Goal: Complete application form

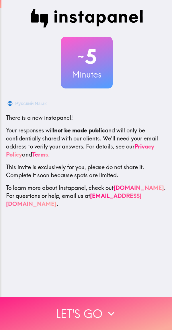
click at [95, 312] on button "Let's go" at bounding box center [86, 313] width 172 height 33
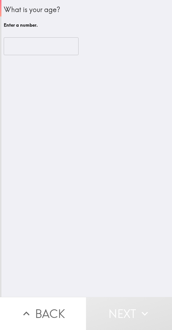
click at [36, 47] on input "number" at bounding box center [41, 46] width 75 height 18
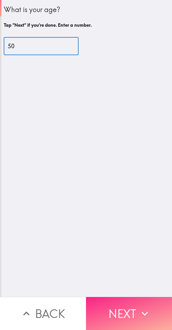
type input "50"
click at [120, 310] on button "Next" at bounding box center [129, 313] width 86 height 33
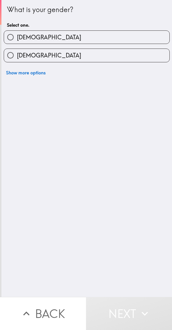
click at [86, 38] on label "[DEMOGRAPHIC_DATA]" at bounding box center [87, 37] width 166 height 13
click at [17, 38] on input "[DEMOGRAPHIC_DATA]" at bounding box center [10, 37] width 13 height 13
radio input "true"
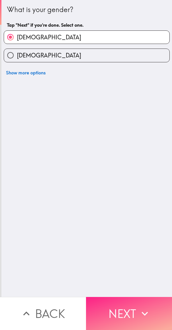
click at [121, 315] on button "Next" at bounding box center [129, 313] width 86 height 33
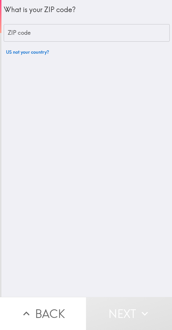
click at [87, 31] on input "ZIP code" at bounding box center [87, 33] width 166 height 18
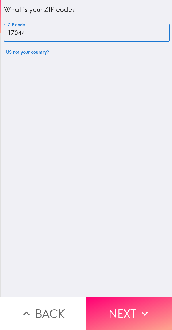
type input "17044"
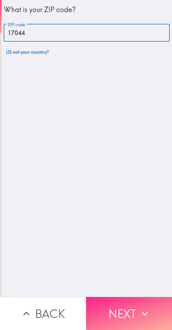
click at [113, 309] on button "Next" at bounding box center [129, 313] width 86 height 33
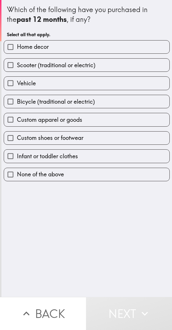
click at [98, 49] on label "Home decor" at bounding box center [87, 46] width 166 height 13
click at [17, 49] on input "Home decor" at bounding box center [10, 46] width 13 height 13
checkbox input "true"
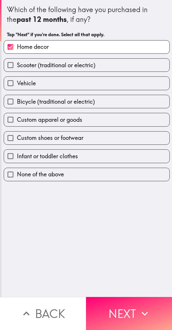
click at [96, 104] on label "Bicycle (traditional or electric)" at bounding box center [87, 101] width 166 height 13
click at [17, 104] on input "Bicycle (traditional or electric)" at bounding box center [10, 101] width 13 height 13
checkbox input "true"
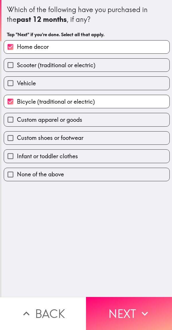
click at [94, 122] on label "Custom apparel or goods" at bounding box center [87, 119] width 166 height 13
click at [17, 122] on input "Custom apparel or goods" at bounding box center [10, 119] width 13 height 13
checkbox input "true"
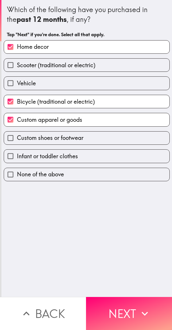
click at [95, 139] on label "Custom shoes or footwear" at bounding box center [87, 137] width 166 height 13
click at [17, 139] on input "Custom shoes or footwear" at bounding box center [10, 137] width 13 height 13
checkbox input "true"
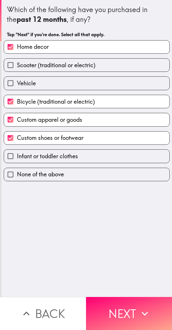
click at [84, 157] on label "Infant or toddler clothes" at bounding box center [87, 156] width 166 height 13
click at [17, 157] on input "Infant or toddler clothes" at bounding box center [10, 156] width 13 height 13
checkbox input "true"
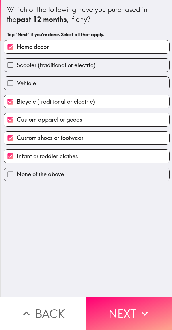
click at [88, 84] on label "Vehicle" at bounding box center [87, 83] width 166 height 13
click at [17, 84] on input "Vehicle" at bounding box center [10, 83] width 13 height 13
checkbox input "true"
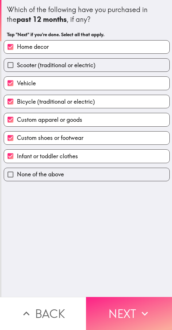
click at [120, 313] on button "Next" at bounding box center [129, 313] width 86 height 33
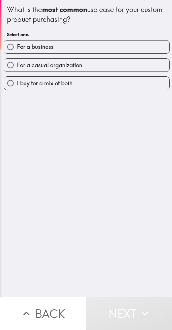
click at [103, 68] on label "For a casual organization" at bounding box center [87, 65] width 166 height 13
click at [17, 68] on input "For a casual organization" at bounding box center [10, 65] width 13 height 13
radio input "true"
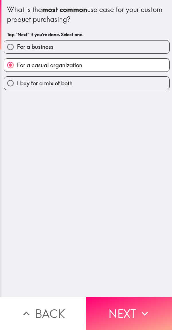
click at [96, 85] on label "I buy for a mix of both" at bounding box center [87, 83] width 166 height 13
click at [17, 85] on input "I buy for a mix of both" at bounding box center [10, 83] width 13 height 13
radio input "true"
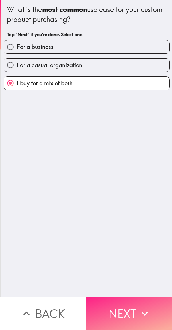
click at [119, 313] on button "Next" at bounding box center [129, 313] width 86 height 33
